Goal: Task Accomplishment & Management: Complete application form

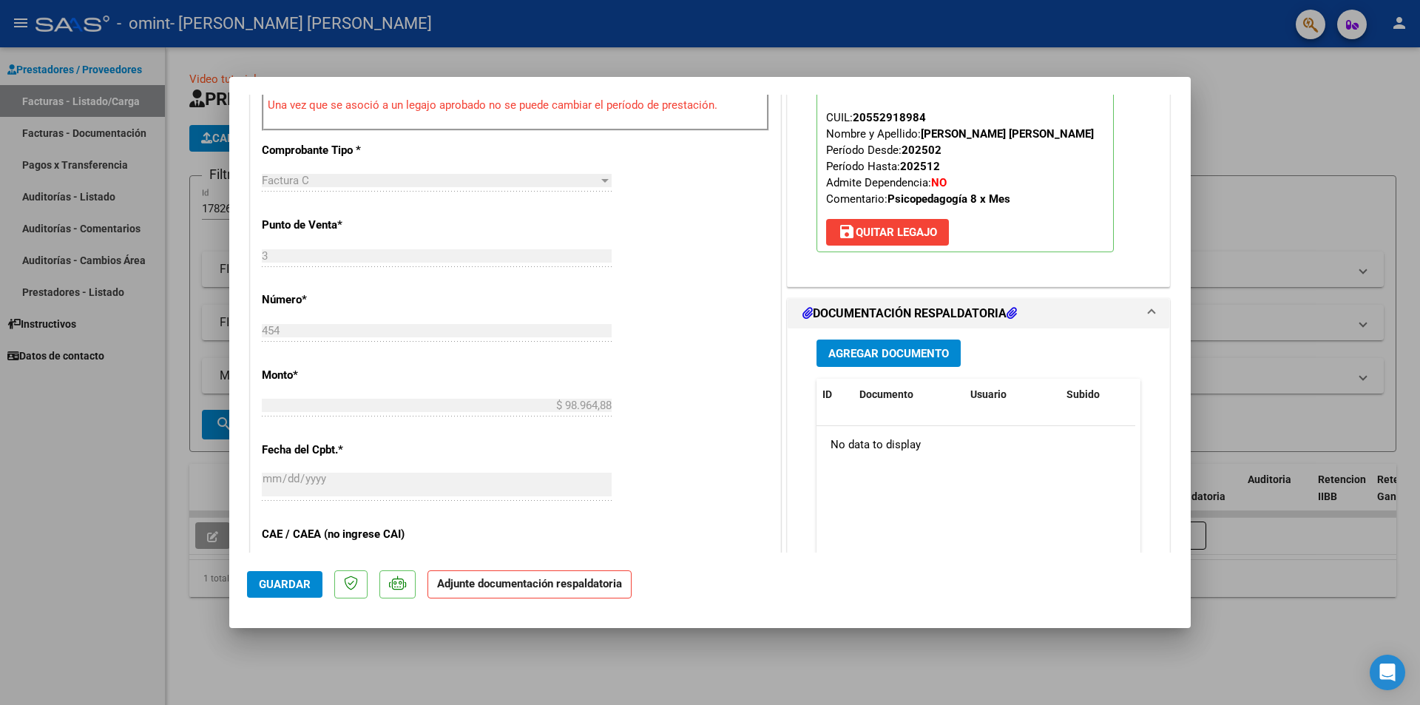
scroll to position [518, 0]
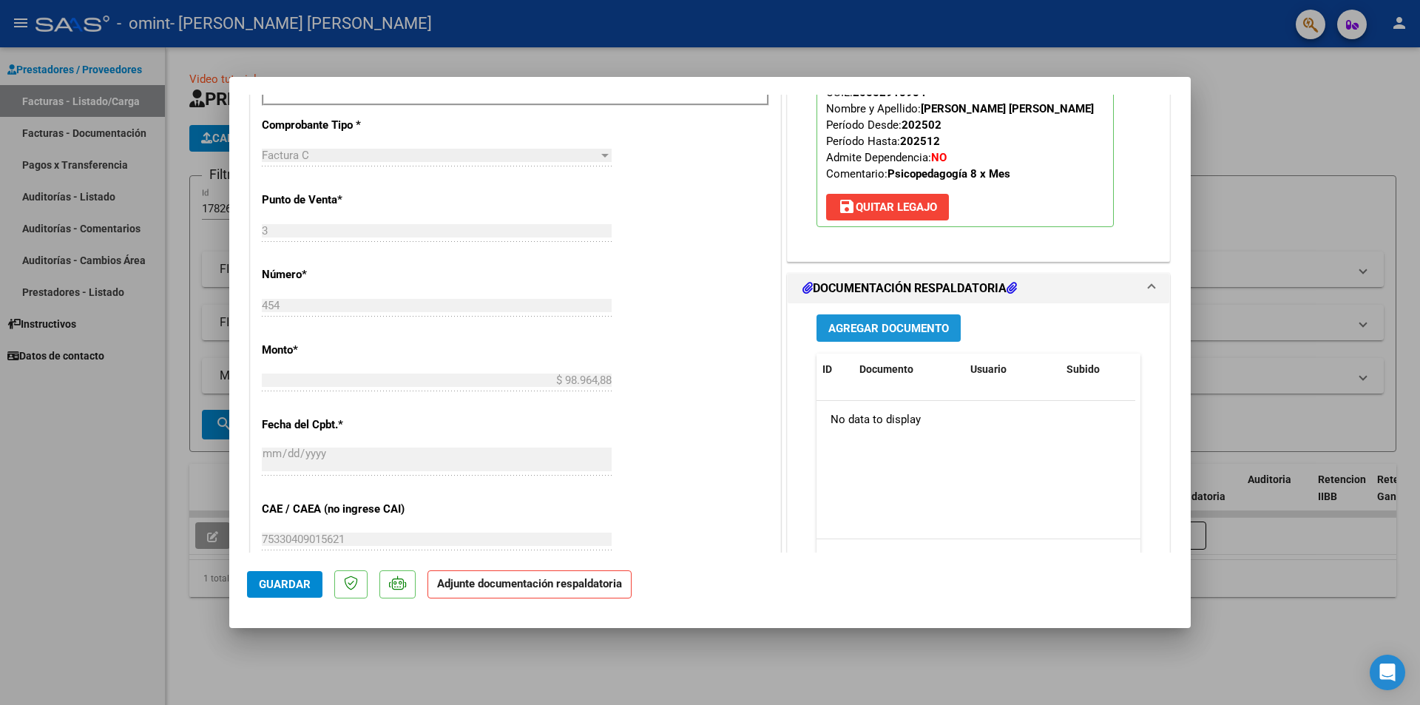
click at [919, 323] on span "Agregar Documento" at bounding box center [888, 328] width 121 height 13
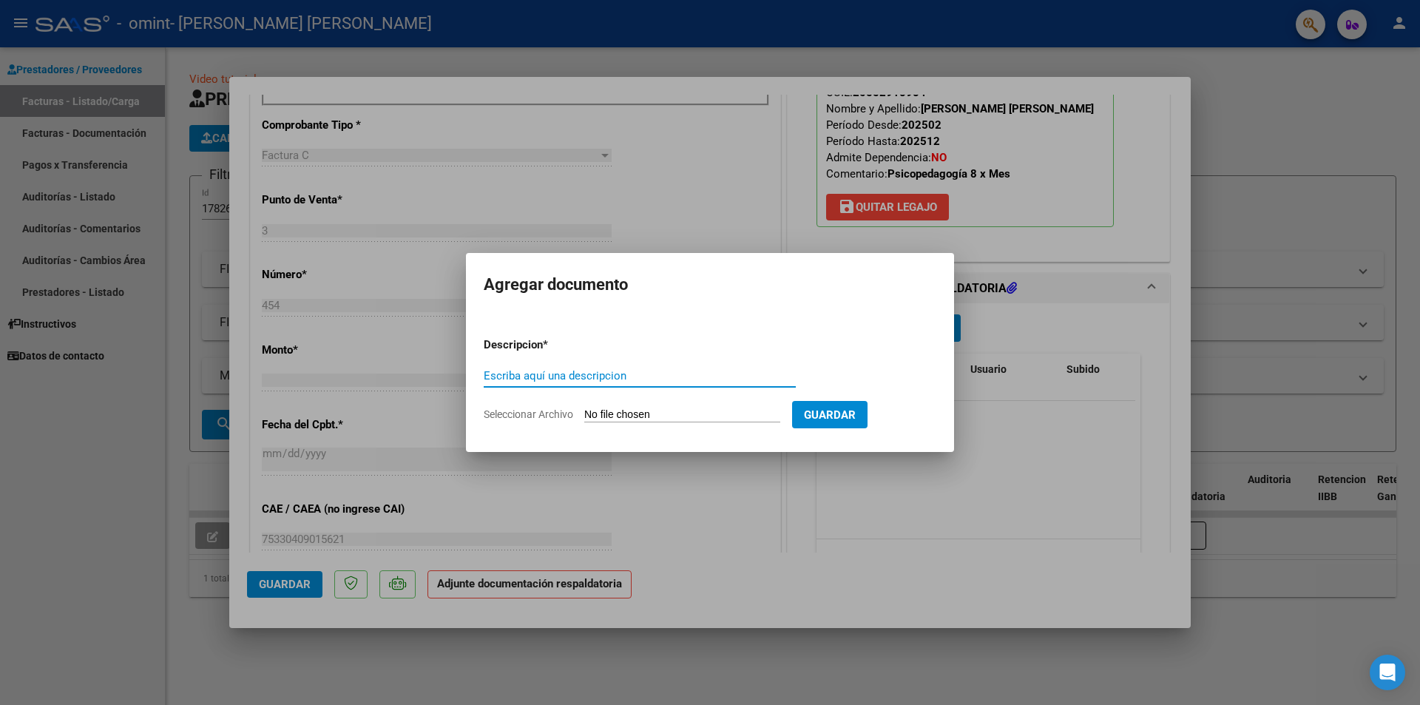
click at [592, 382] on input "Escriba aquí una descripcion" at bounding box center [640, 375] width 312 height 13
type input "Planilla de asistencia [DATE]"
click at [510, 413] on span "Seleccionar Archivo" at bounding box center [528, 414] width 89 height 12
click at [584, 413] on input "Seleccionar Archivo" at bounding box center [682, 415] width 196 height 14
type input "C:\fakepath\[PERSON_NAME] - planilla [DATE].pdf"
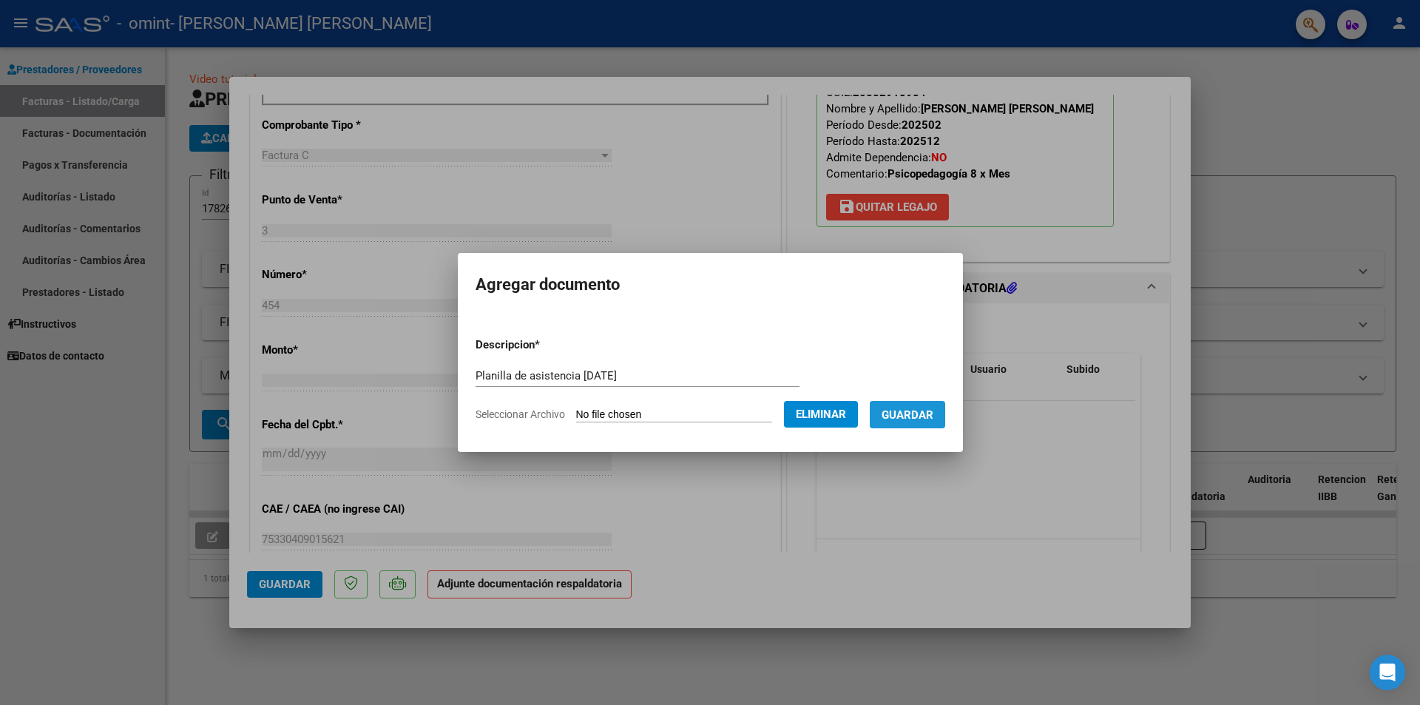
click at [933, 414] on span "Guardar" at bounding box center [908, 414] width 52 height 13
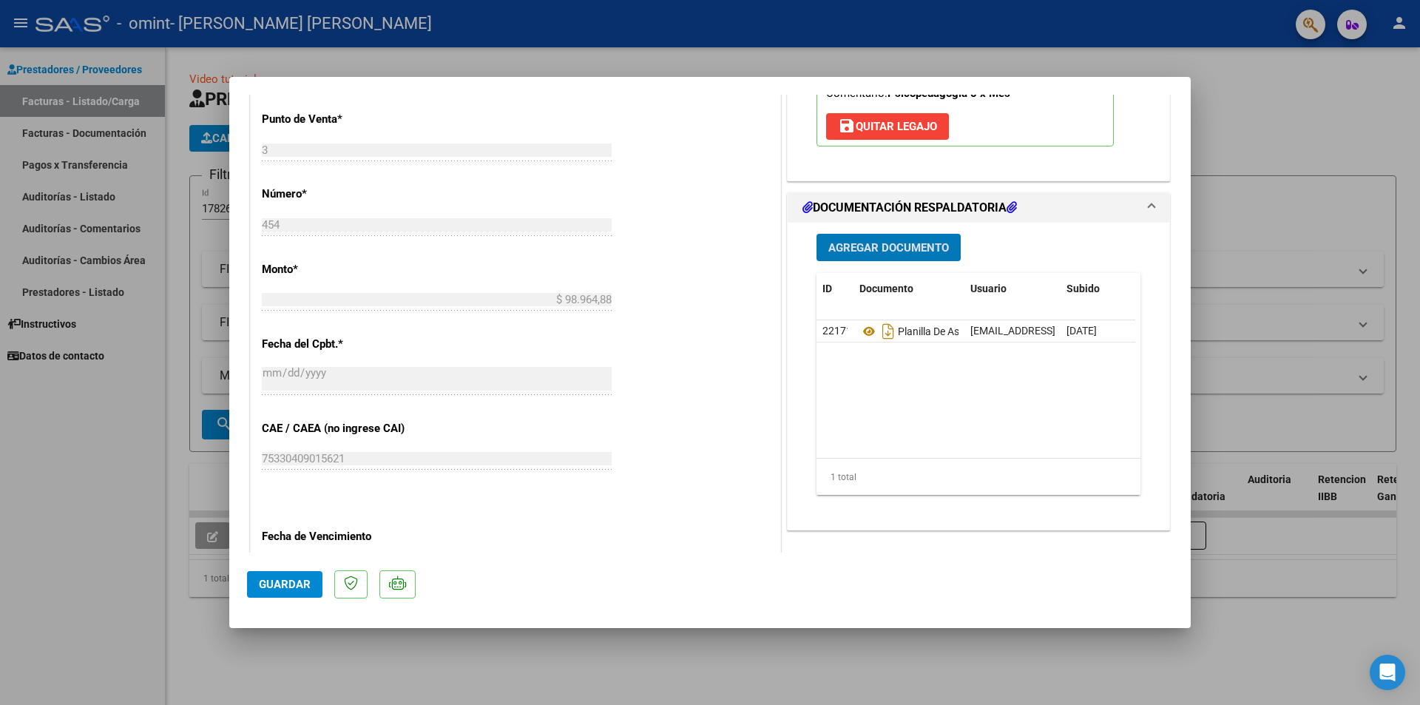
scroll to position [589, 0]
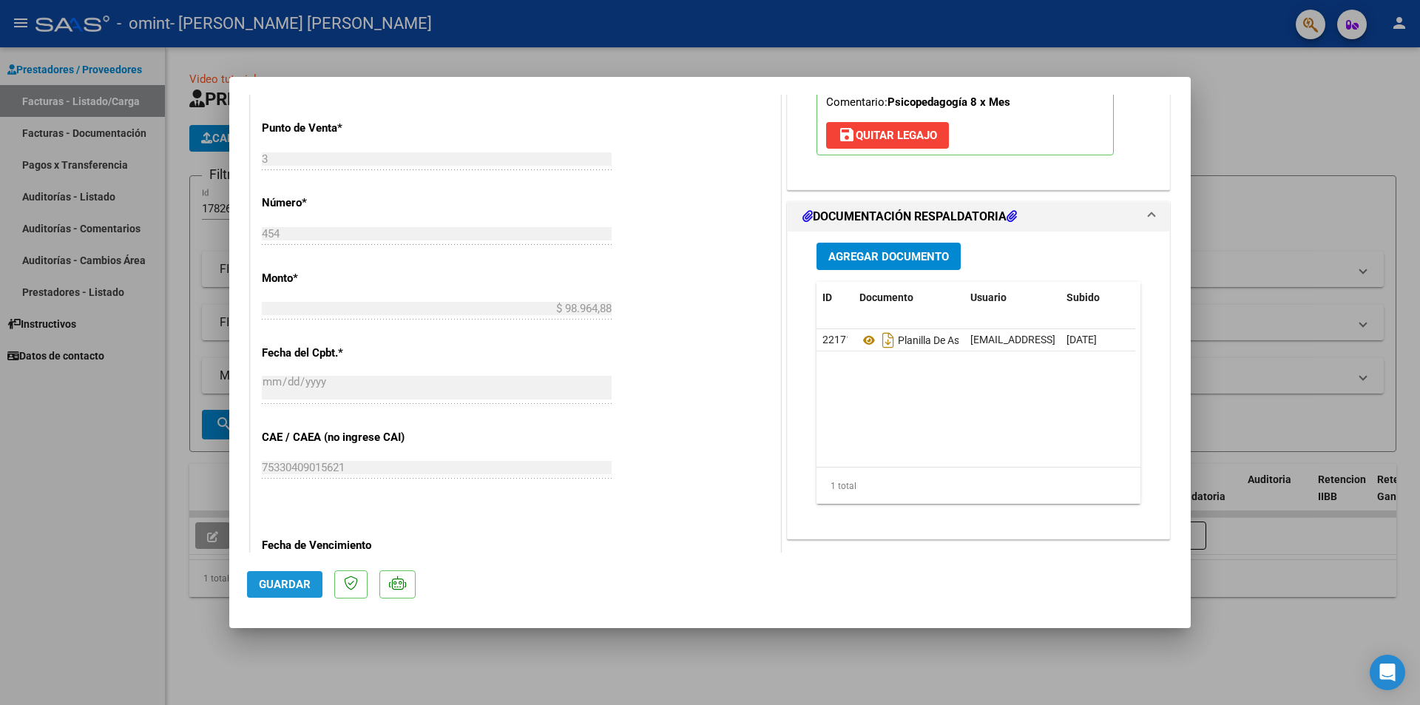
click at [283, 588] on span "Guardar" at bounding box center [285, 584] width 52 height 13
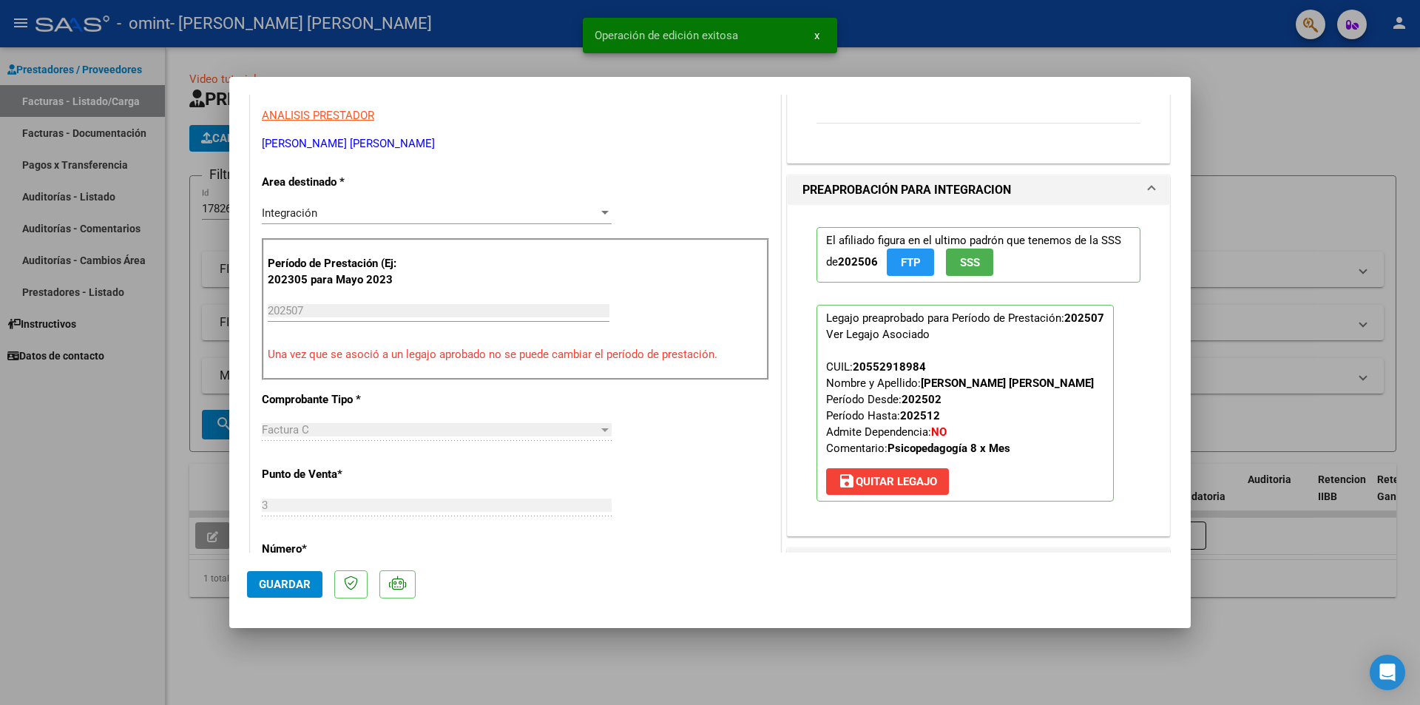
scroll to position [72, 0]
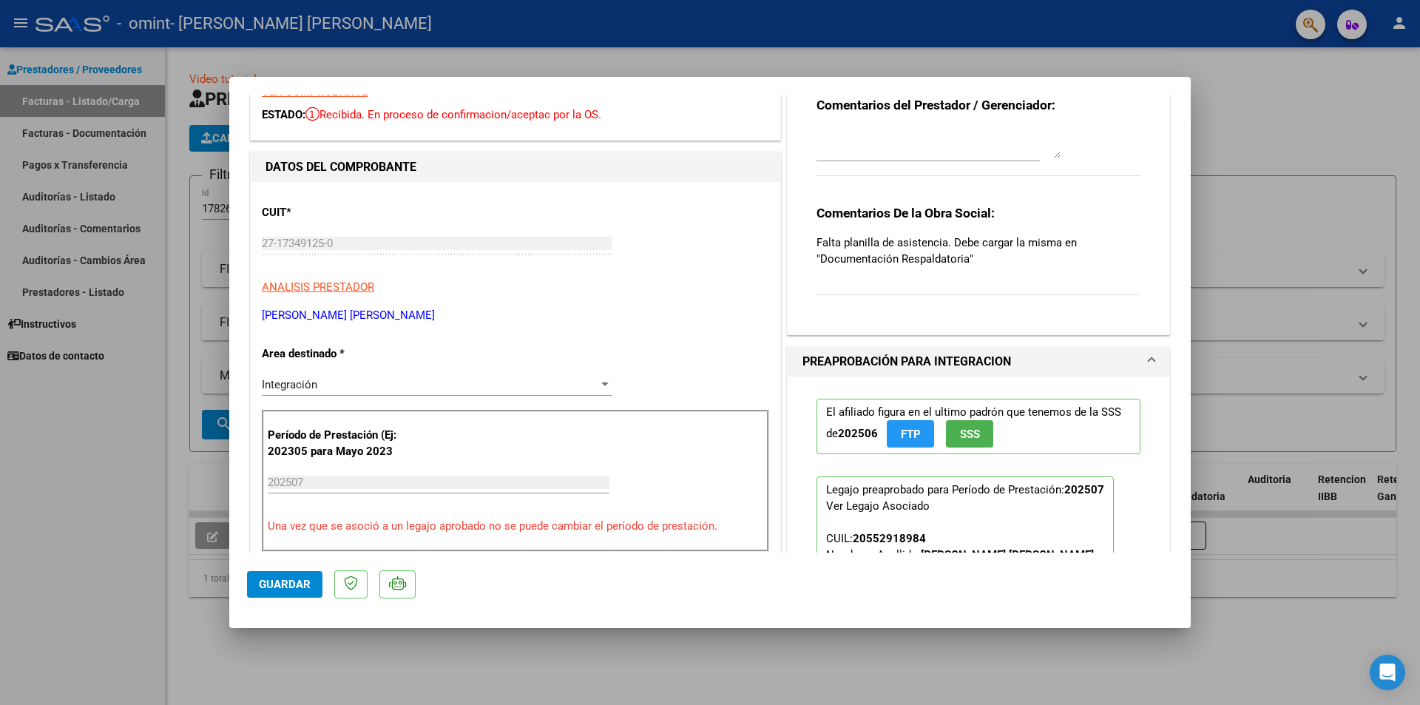
click at [1330, 133] on div at bounding box center [710, 352] width 1420 height 705
type input "$ 0,00"
